Goal: Transaction & Acquisition: Purchase product/service

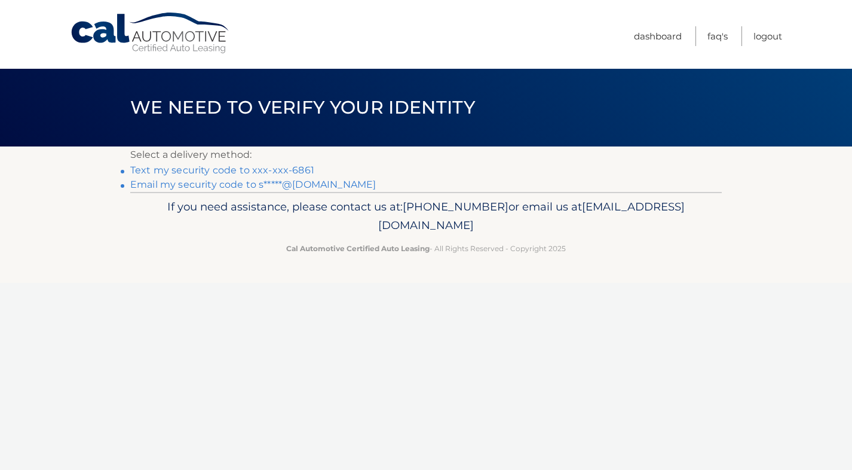
click at [235, 169] on link "Text my security code to xxx-xxx-6861" at bounding box center [222, 169] width 184 height 11
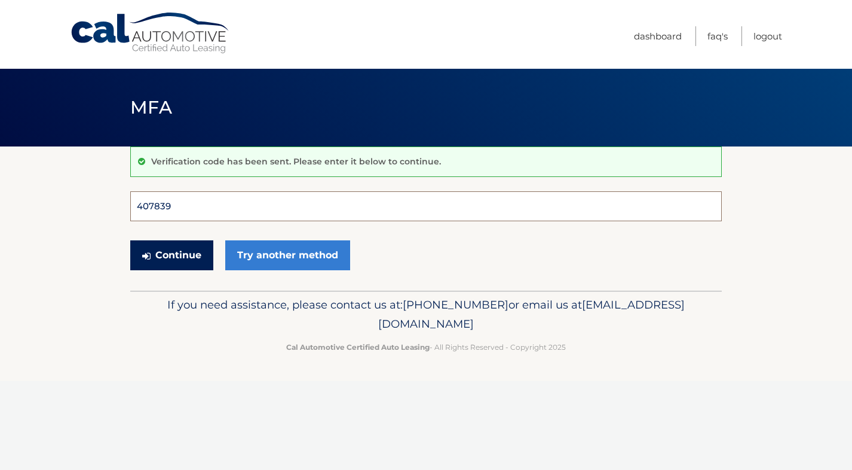
type input "407839"
click at [172, 255] on button "Continue" at bounding box center [171, 255] width 83 height 30
click at [180, 256] on button "Continue" at bounding box center [171, 255] width 83 height 30
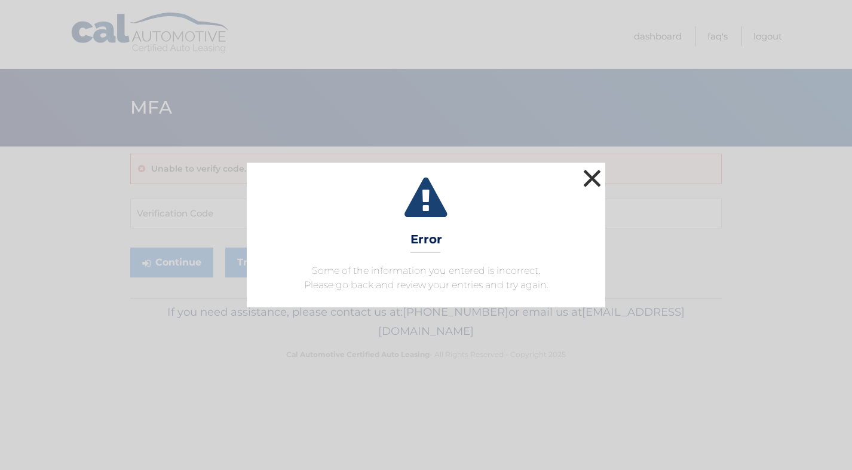
click at [590, 181] on button "×" at bounding box center [592, 178] width 24 height 24
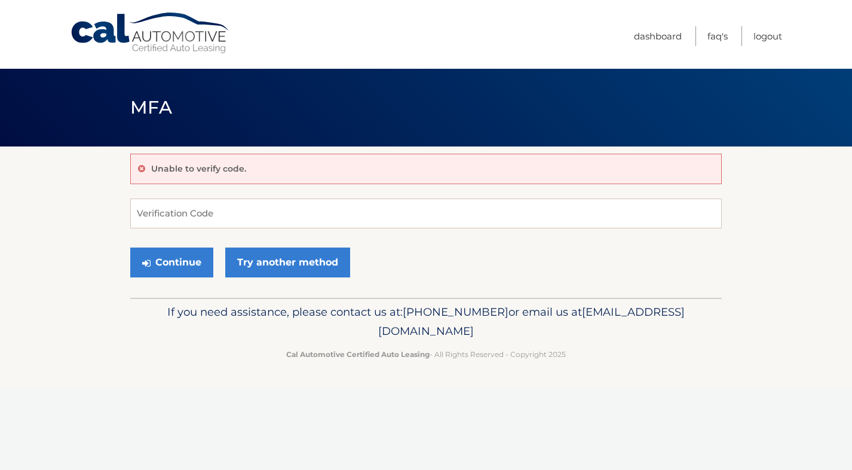
click at [121, 24] on link "Cal Automotive" at bounding box center [150, 33] width 161 height 42
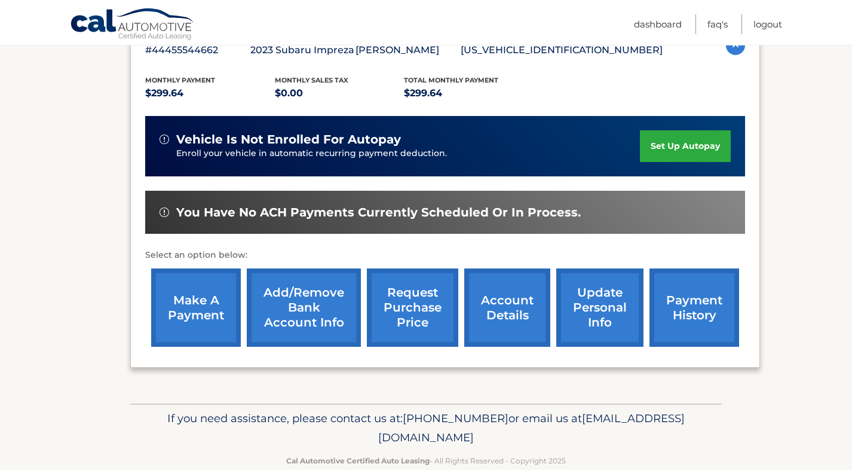
scroll to position [234, 0]
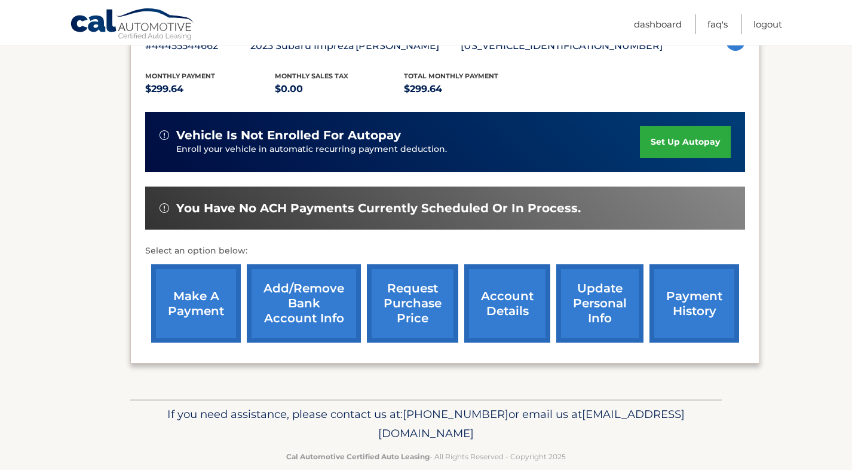
click at [191, 303] on link "make a payment" at bounding box center [196, 303] width 90 height 78
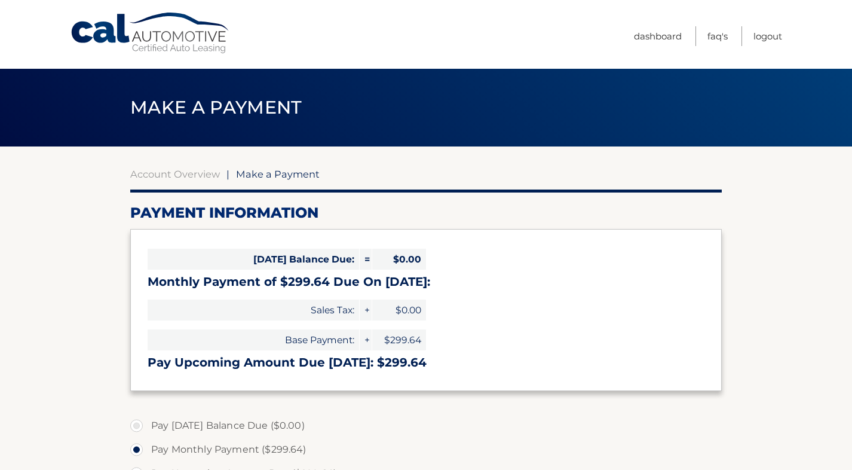
select select "NmUzMTFjZGItYzY5Zi00M2RjLTlkZjQtMWU0OTg3NjgzZTE5"
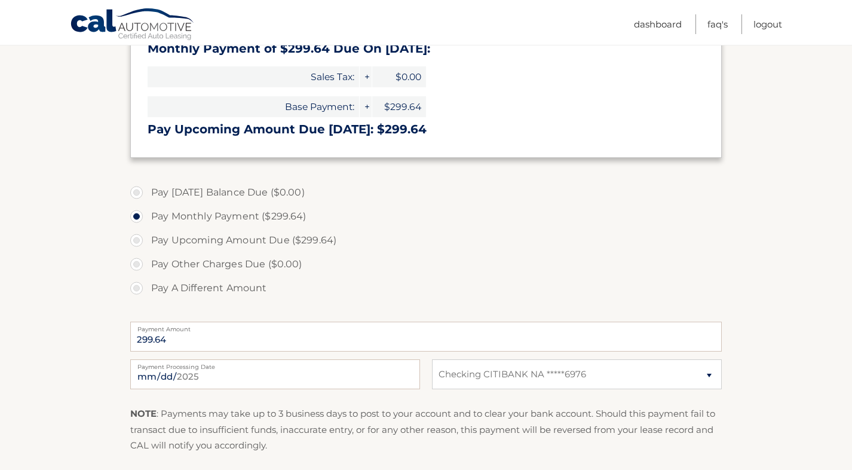
scroll to position [263, 0]
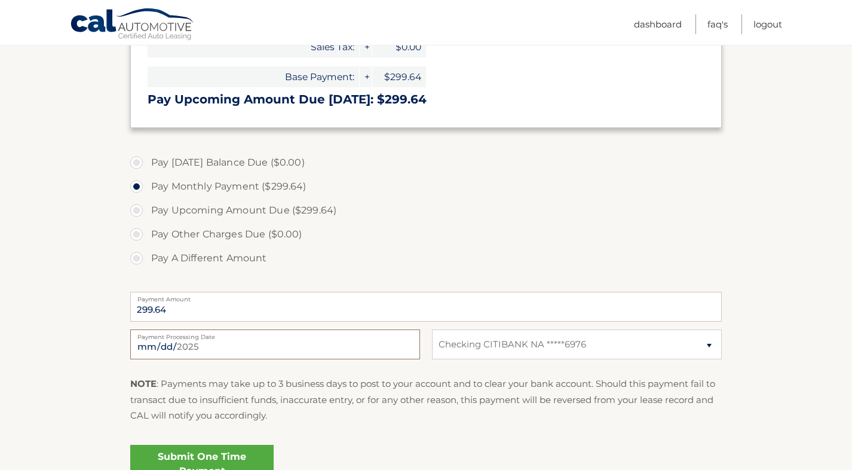
click at [260, 345] on input "[DATE]" at bounding box center [275, 344] width 290 height 30
type input "[DATE]"
click at [102, 357] on section "Account Overview | Make a Payment Payment Information [DATE] Balance Due: = $0.…" at bounding box center [426, 191] width 852 height 617
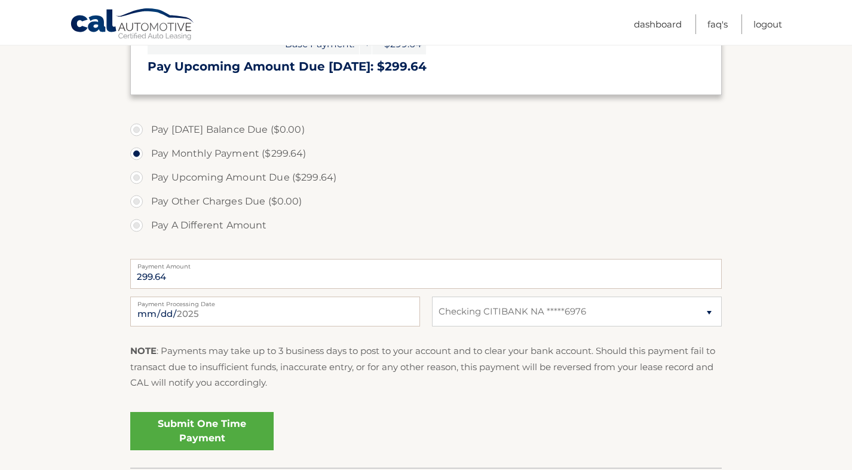
scroll to position [299, 0]
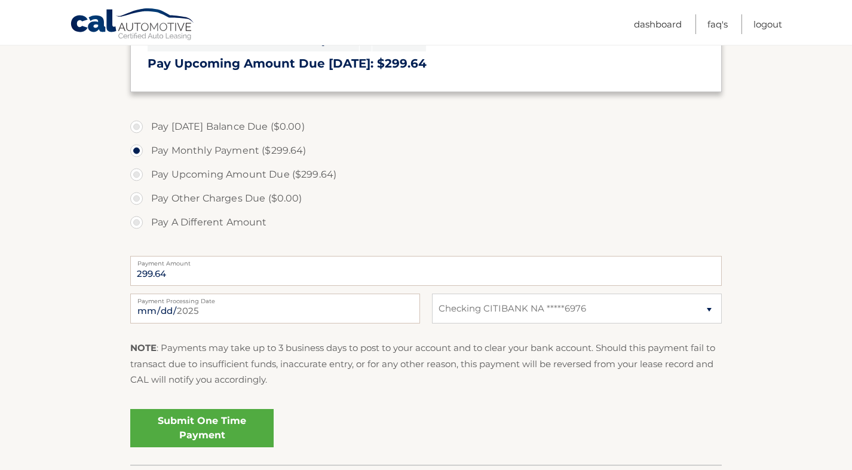
click at [224, 426] on link "Submit One Time Payment" at bounding box center [201, 428] width 143 height 38
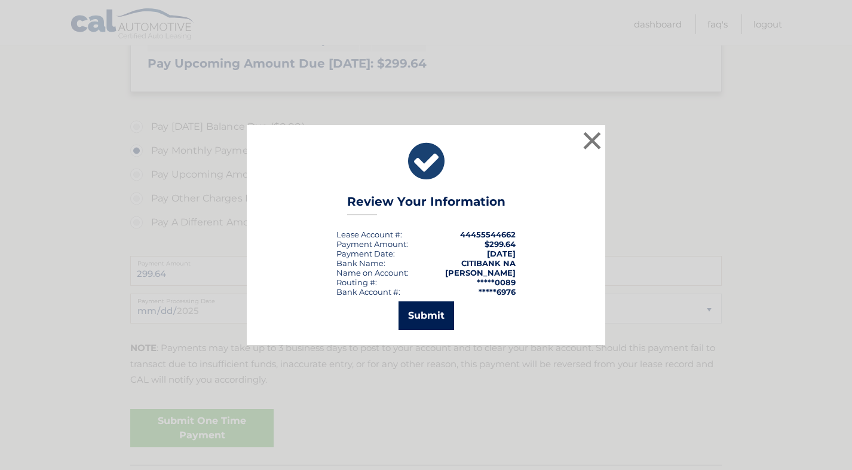
click at [439, 314] on button "Submit" at bounding box center [427, 315] width 56 height 29
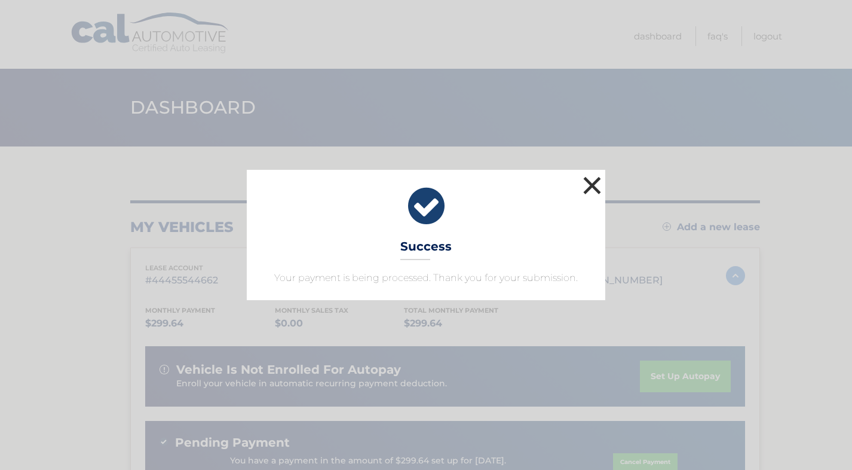
click at [598, 182] on button "×" at bounding box center [592, 185] width 24 height 24
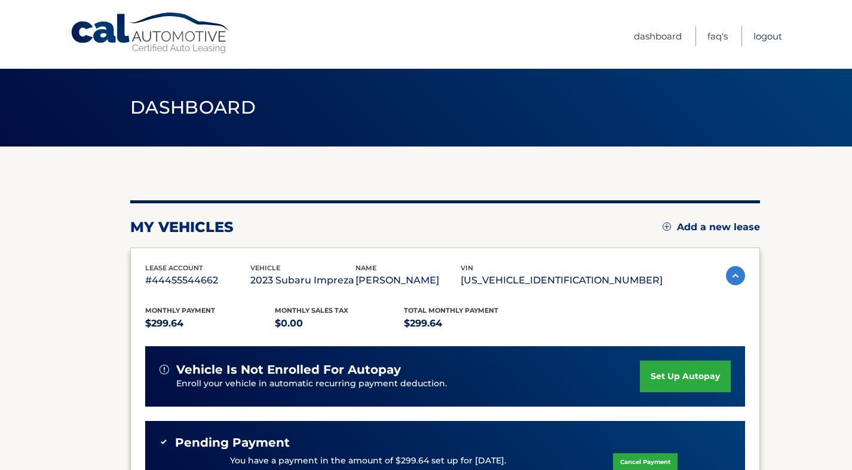
click at [769, 36] on link "Logout" at bounding box center [768, 36] width 29 height 20
